Goal: Information Seeking & Learning: Learn about a topic

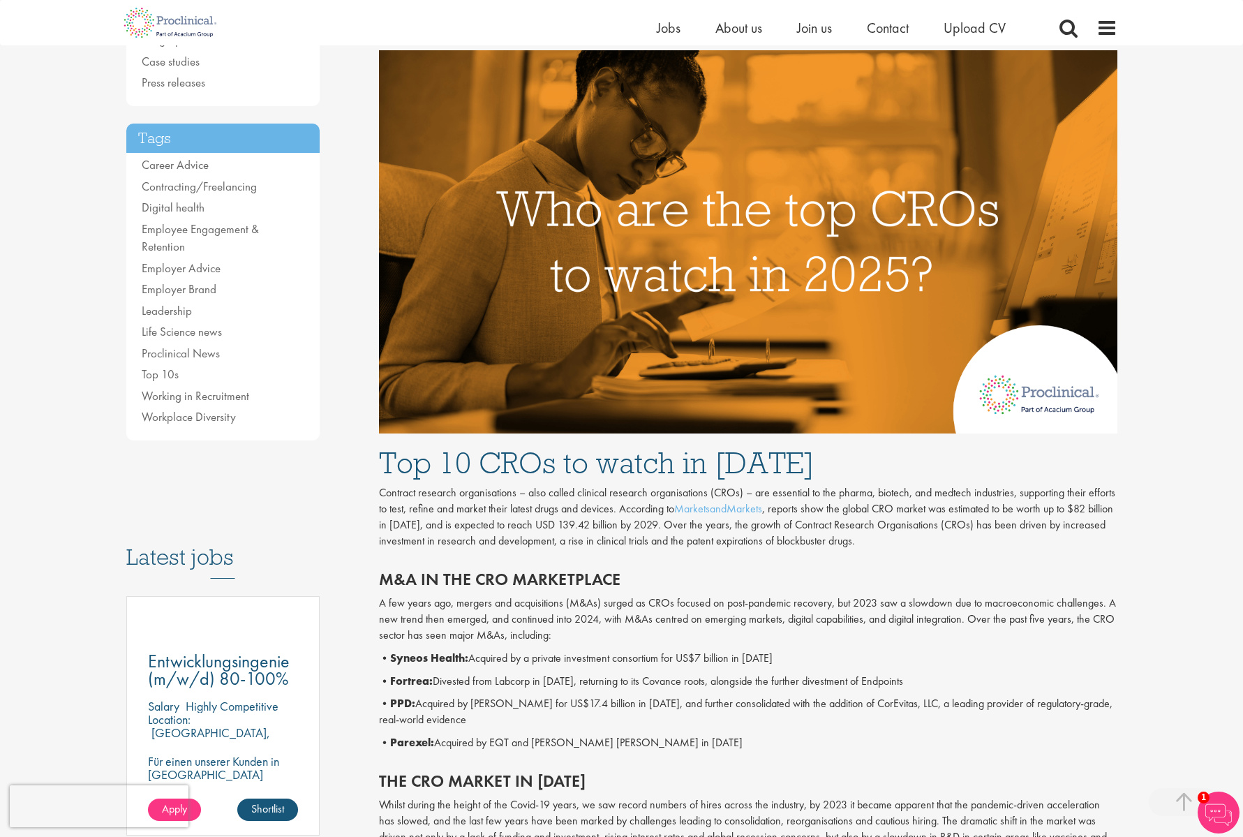
scroll to position [438, 0]
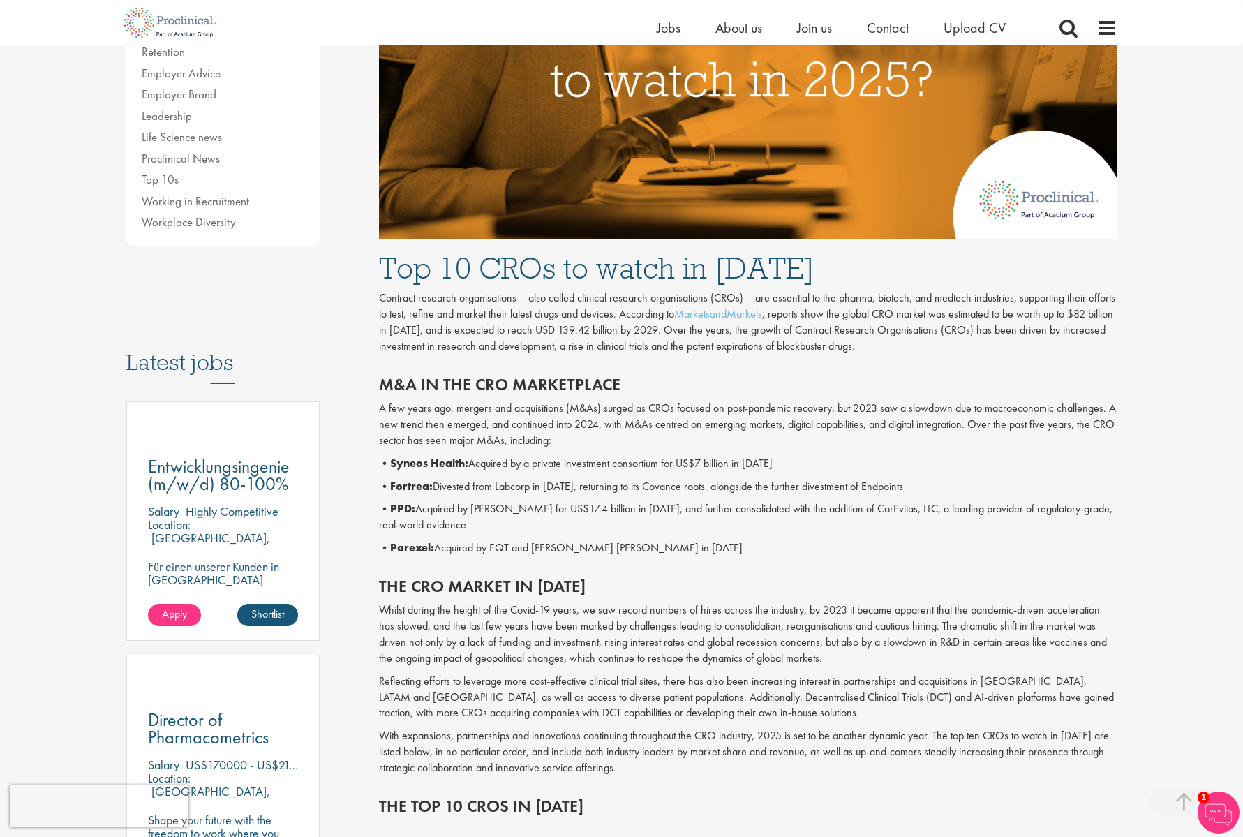
click at [408, 482] on b "Fortrea:" at bounding box center [411, 486] width 43 height 15
click at [465, 484] on p "• Fortrea: Divested from Labcorp in [DATE], returning to its Covance roots, alo…" at bounding box center [748, 487] width 738 height 16
click at [477, 518] on p "• PPD: Acquired by [PERSON_NAME] for US$17.4 billion in [DATE], and further con…" at bounding box center [748, 517] width 738 height 32
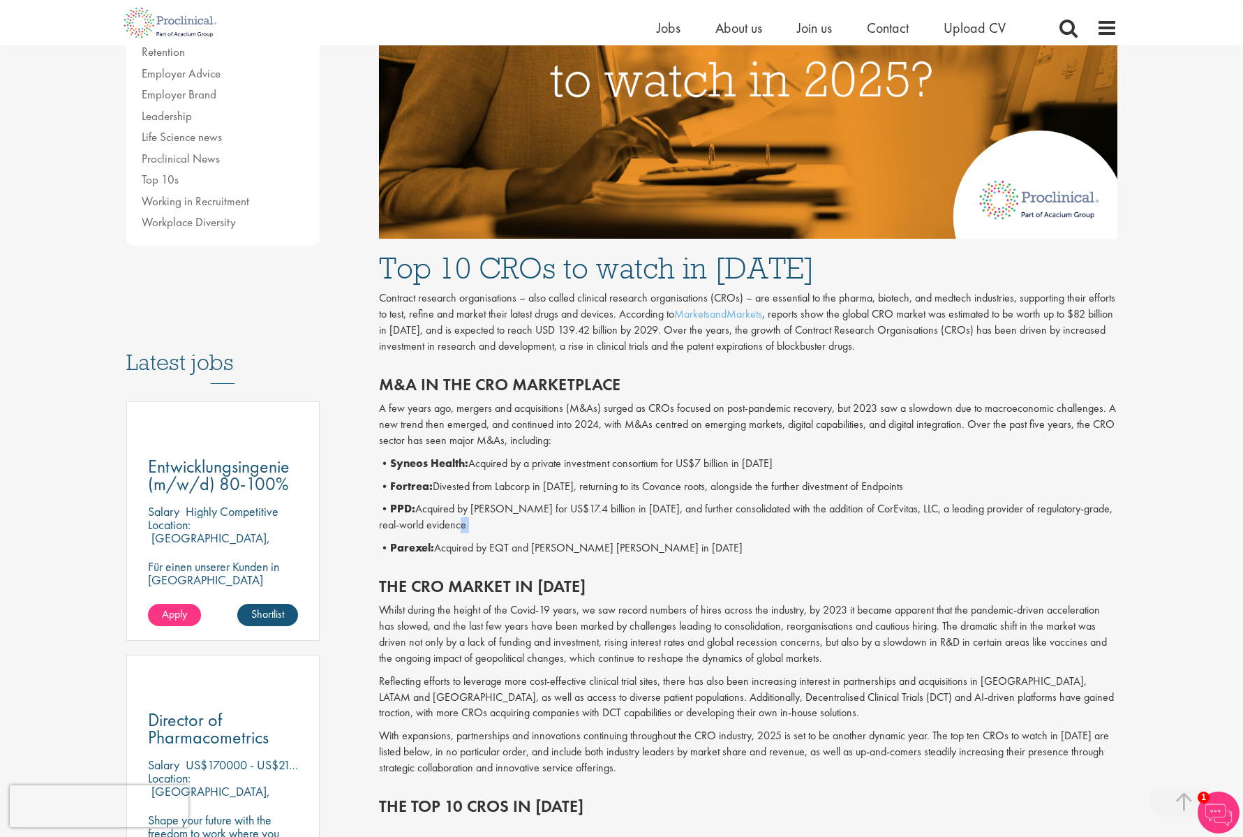
click at [477, 518] on p "• PPD: Acquired by [PERSON_NAME] for US$17.4 billion in [DATE], and further con…" at bounding box center [748, 517] width 738 height 32
click at [466, 487] on p "• Fortrea: Divested from Labcorp in [DATE], returning to its Covance roots, alo…" at bounding box center [748, 487] width 738 height 16
click at [543, 533] on p "• PPD: Acquired by [PERSON_NAME] for US$17.4 billion in [DATE], and further con…" at bounding box center [748, 517] width 738 height 32
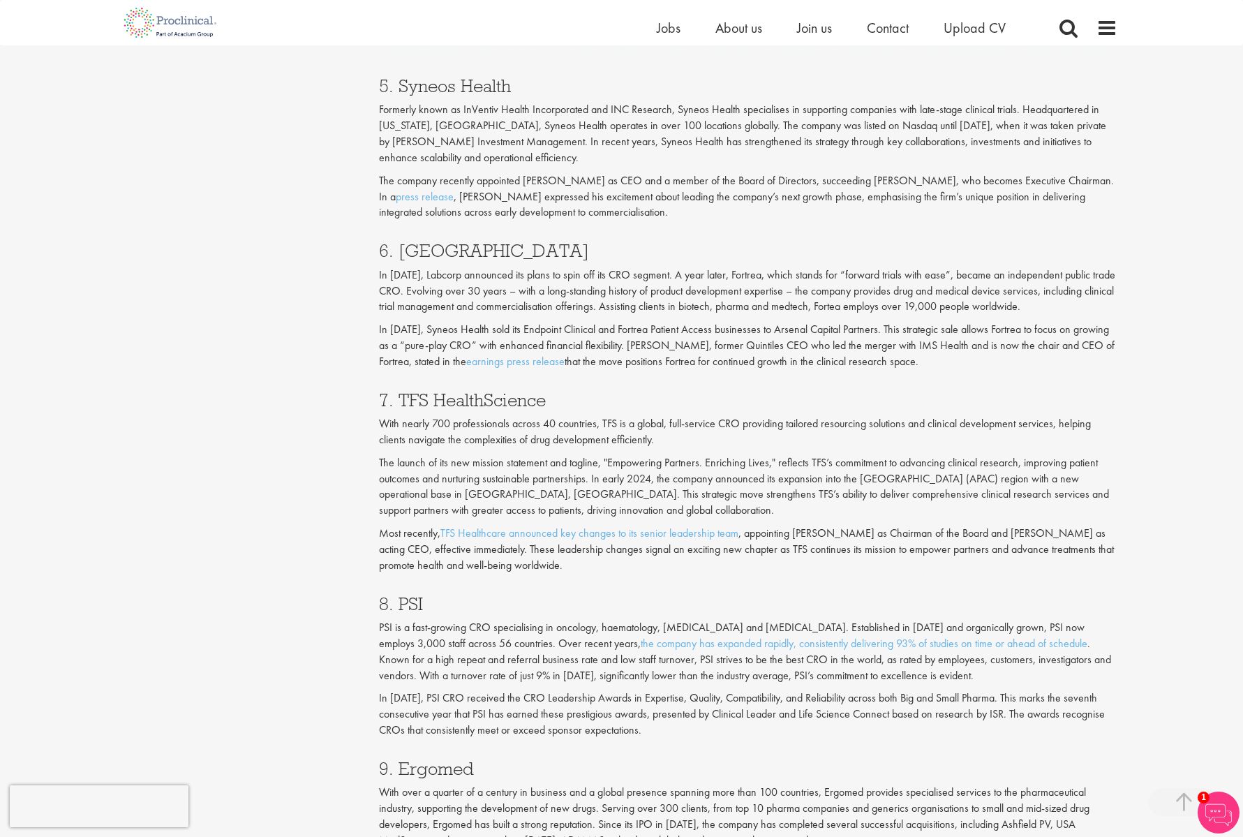
scroll to position [2568, 0]
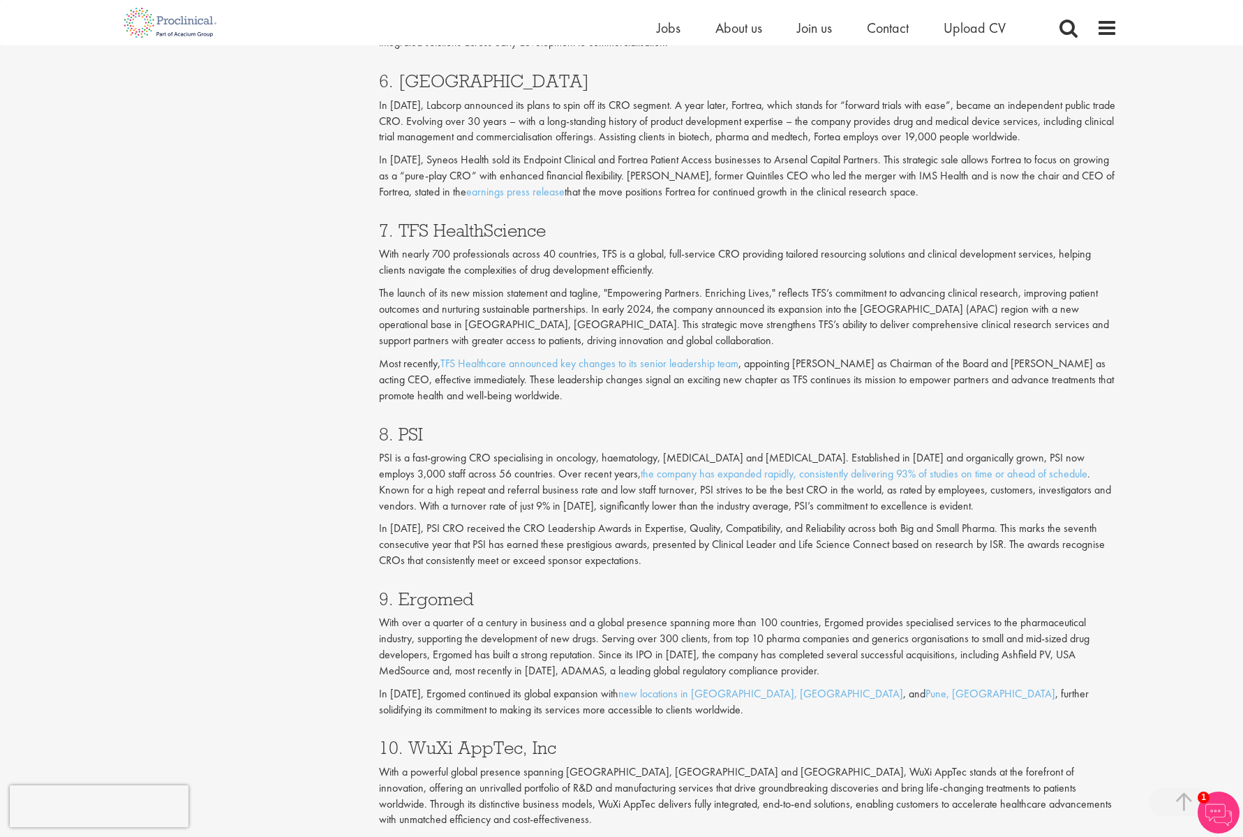
click at [416, 227] on h3 "7. TFS HealthScience" at bounding box center [748, 230] width 738 height 18
drag, startPoint x: 416, startPoint y: 227, endPoint x: 477, endPoint y: 227, distance: 61.4
click at [477, 227] on h3 "7. TFS HealthScience" at bounding box center [748, 230] width 738 height 18
copy h3 "TFS HealthScience"
click at [476, 274] on p "With nearly 700 professionals across 40 countries, TFS is a global, full-servic…" at bounding box center [748, 262] width 738 height 32
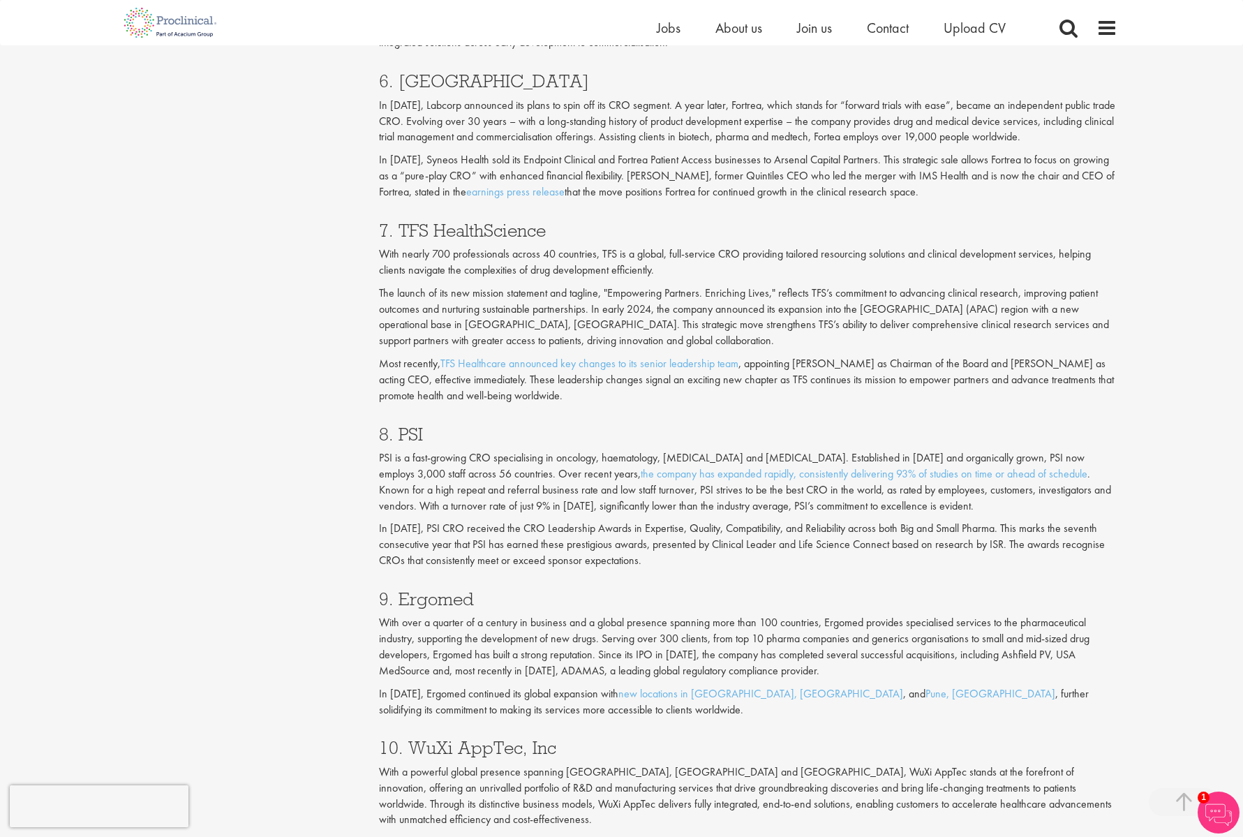
click at [412, 463] on p "PSI is a fast-growing CRO specialising in oncology, haematology, [MEDICAL_DATA]…" at bounding box center [748, 482] width 738 height 64
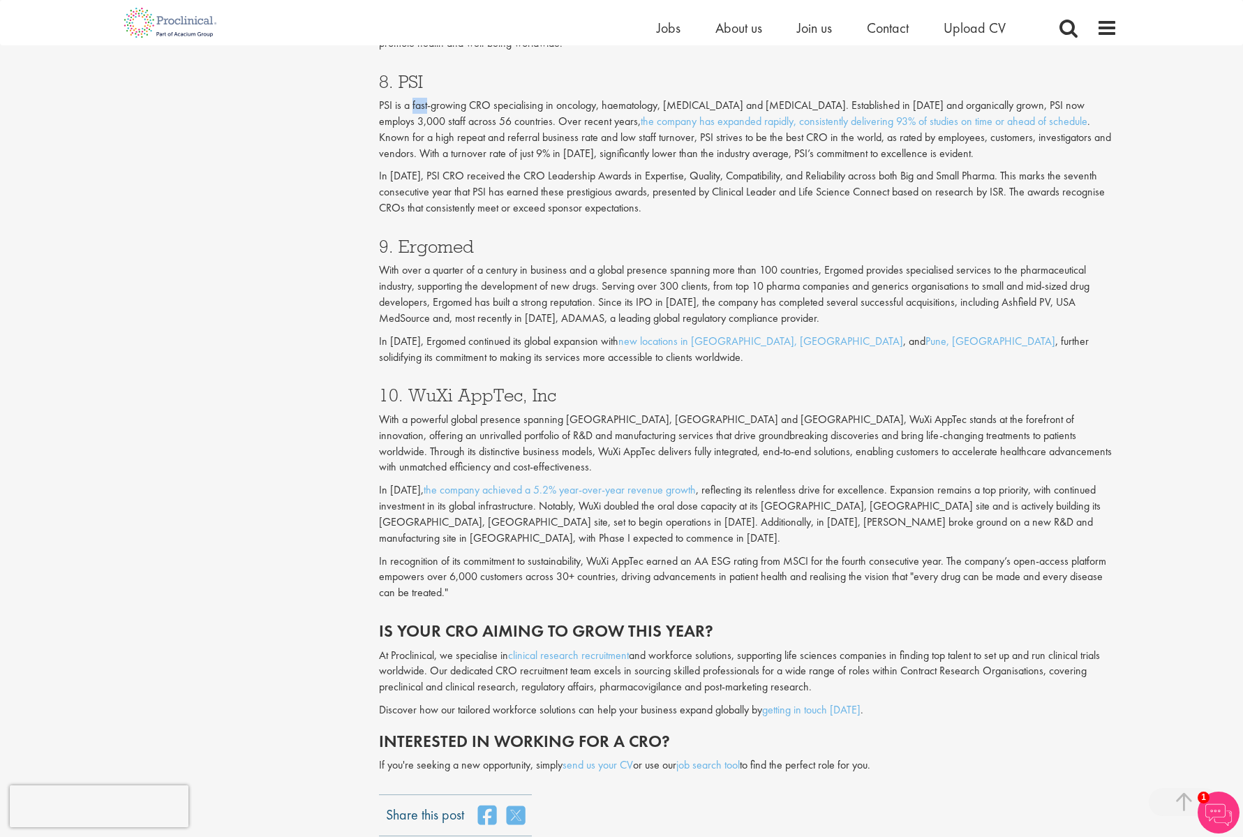
scroll to position [3200, 0]
